Goal: Task Accomplishment & Management: Manage account settings

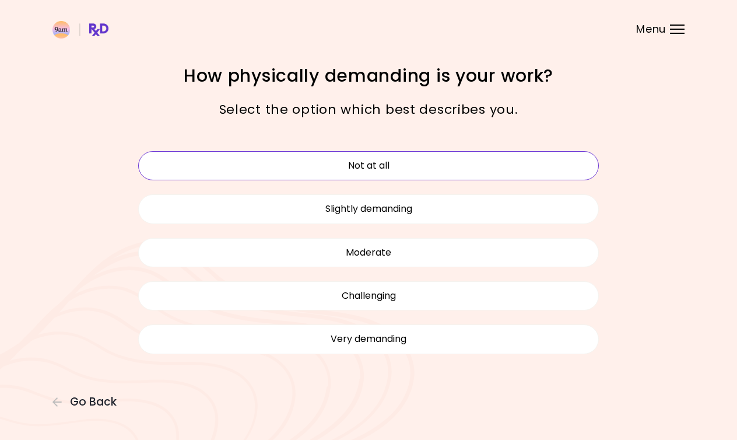
click at [674, 30] on div "Menu" at bounding box center [677, 29] width 15 height 9
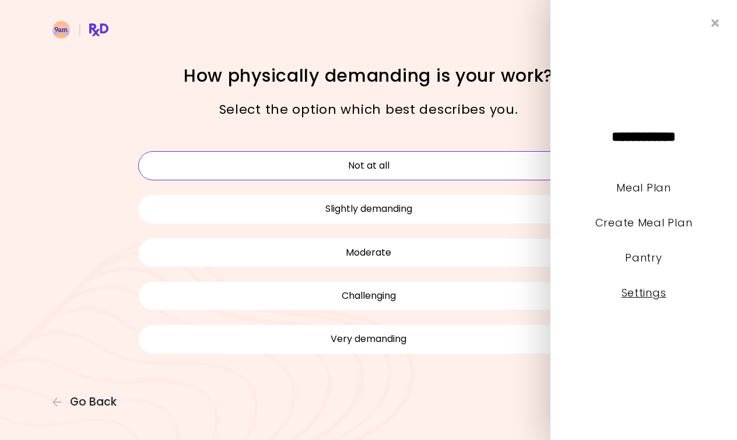
click at [639, 298] on link "Settings" at bounding box center [644, 292] width 45 height 15
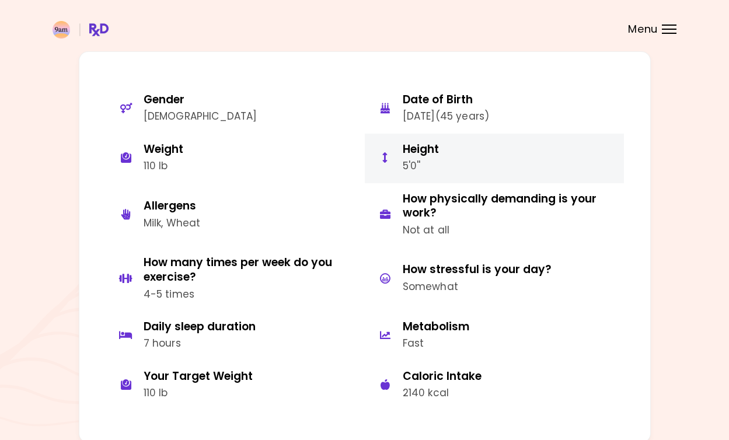
scroll to position [88, 0]
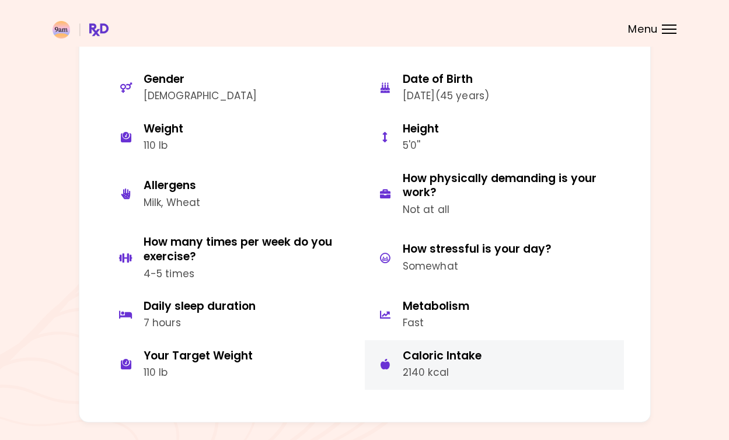
click at [436, 380] on div "2140 kcal" at bounding box center [442, 373] width 79 height 16
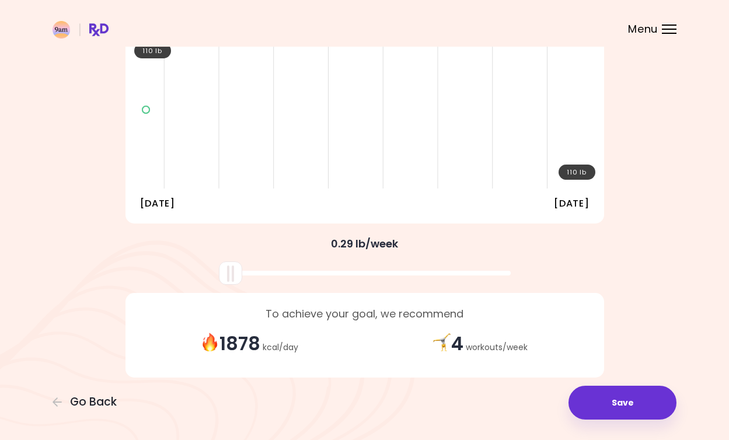
scroll to position [164, 0]
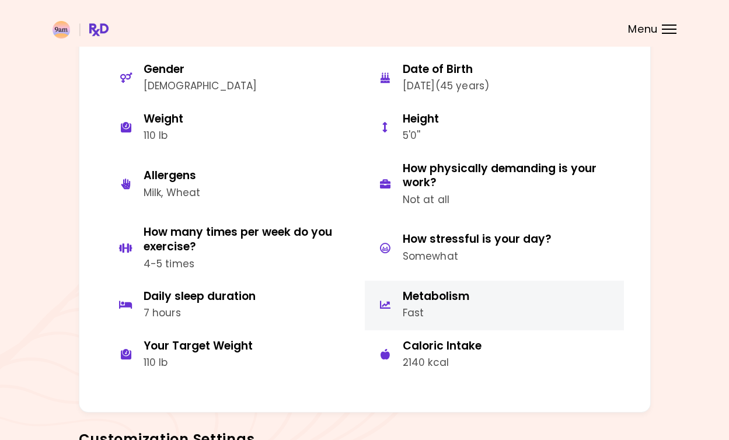
scroll to position [92, 0]
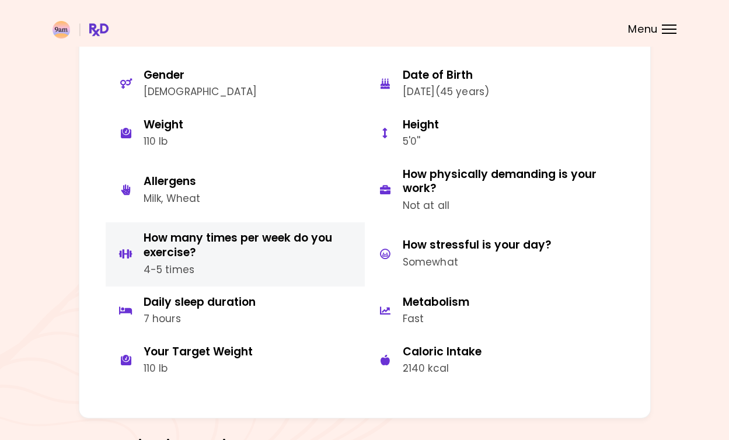
click at [164, 276] on div "4-5 times" at bounding box center [250, 270] width 212 height 16
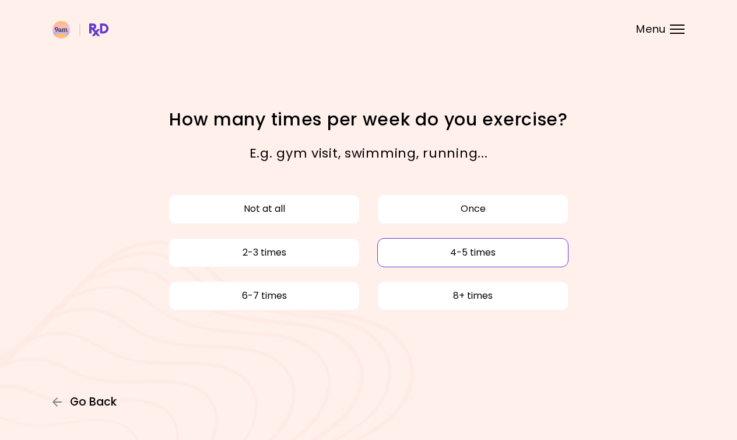
click at [76, 404] on span "Go Back" at bounding box center [93, 402] width 47 height 13
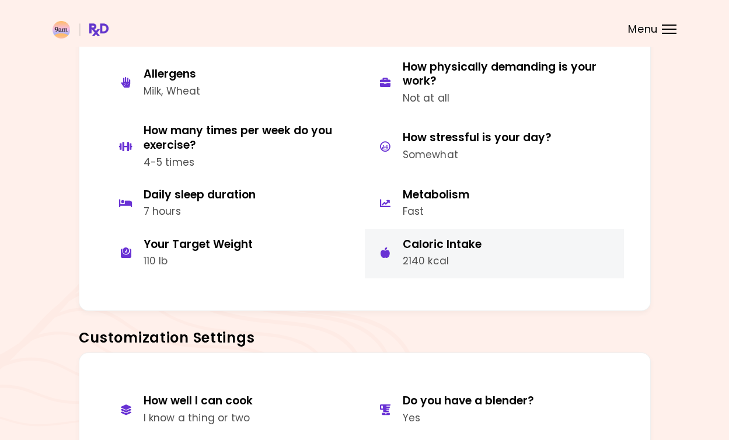
scroll to position [201, 0]
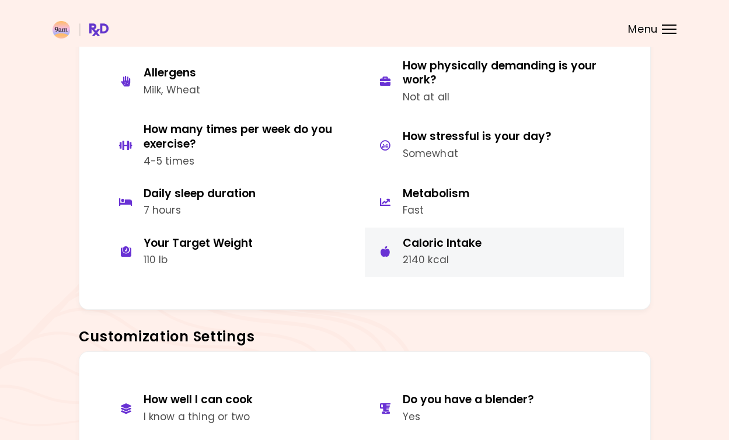
click at [435, 268] on div "2140 kcal" at bounding box center [442, 260] width 79 height 16
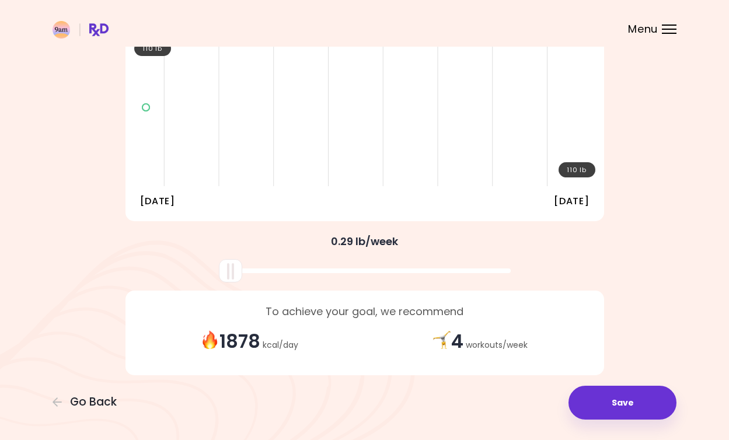
scroll to position [164, 0]
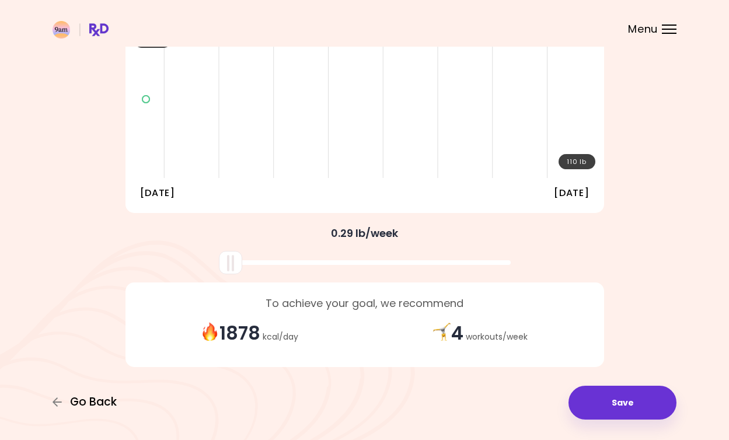
click at [95, 396] on span "Go Back" at bounding box center [93, 402] width 47 height 13
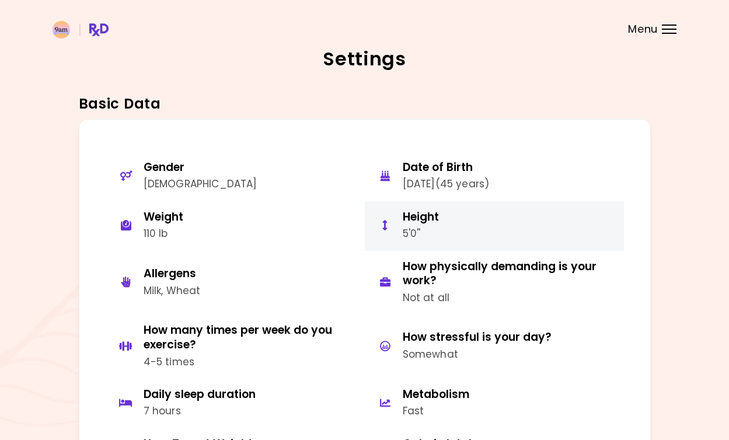
scroll to position [24, 0]
